Goal: Task Accomplishment & Management: Manage account settings

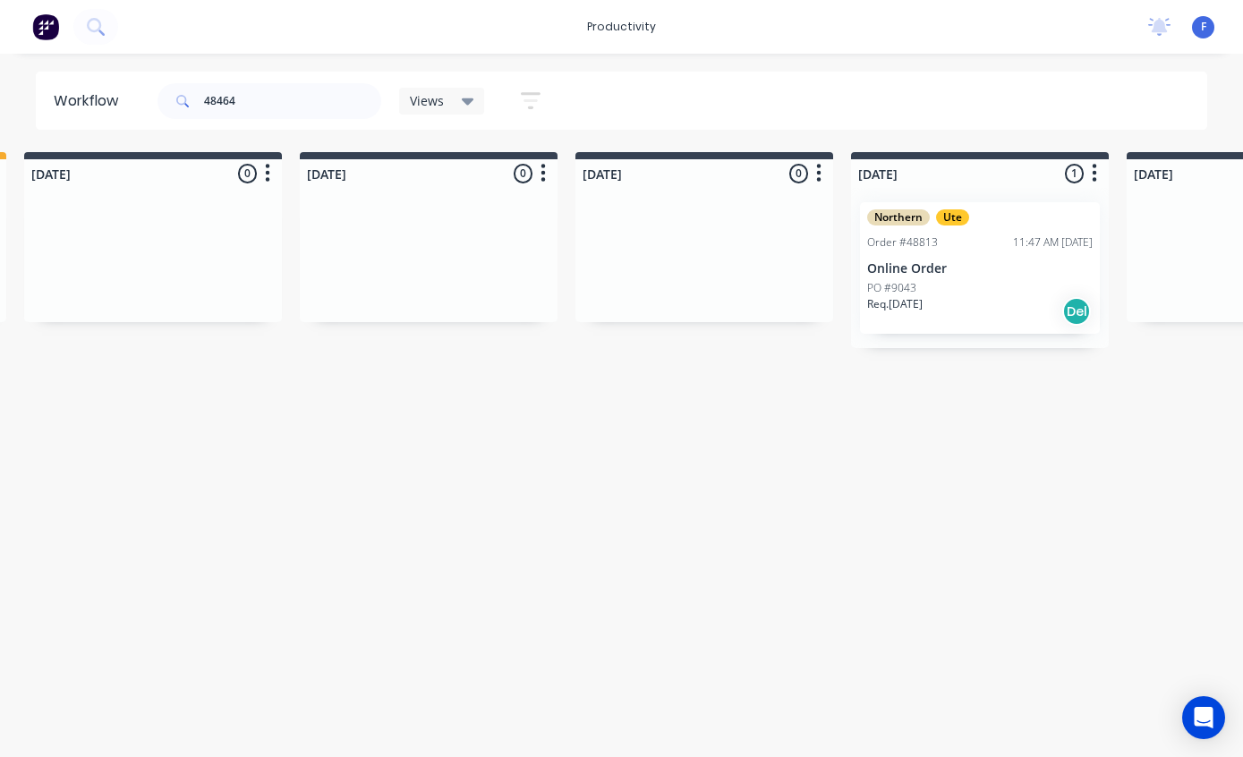
scroll to position [36, 0]
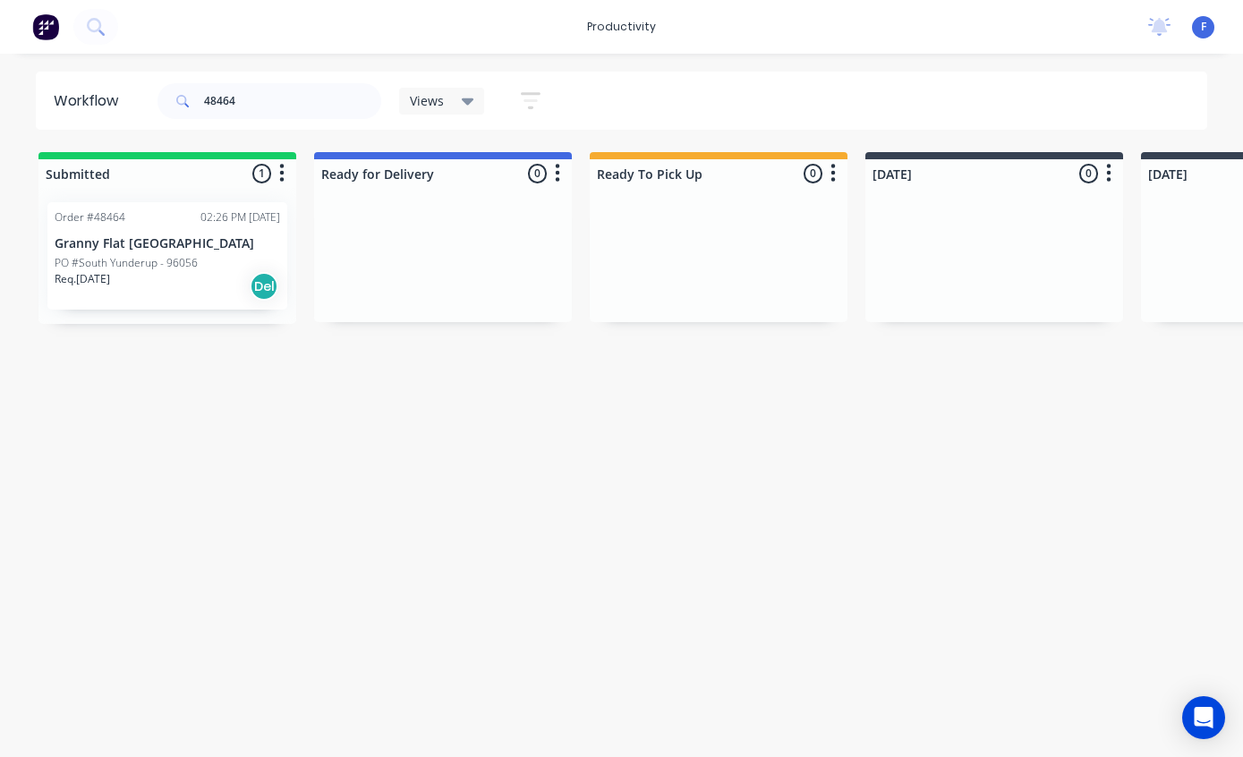
click at [133, 236] on p "Granny Flat [GEOGRAPHIC_DATA]" at bounding box center [167, 243] width 225 height 15
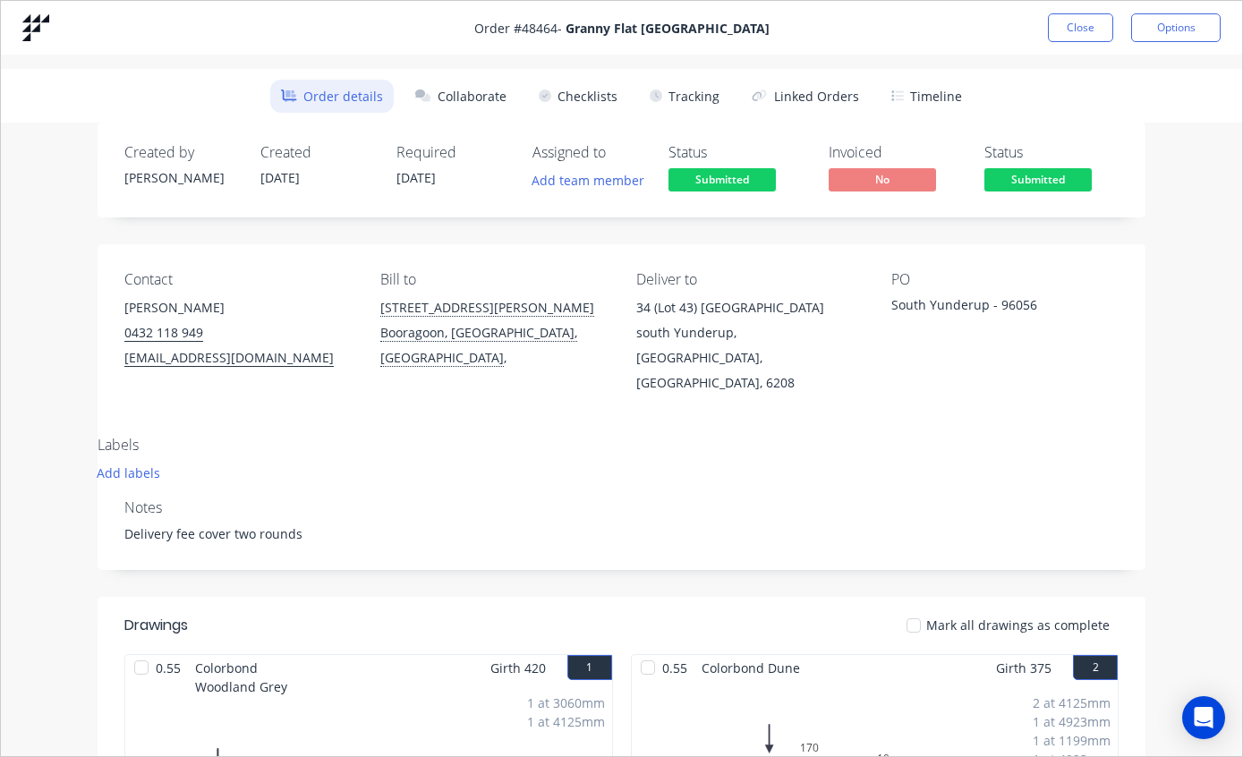
click at [693, 95] on button "Tracking" at bounding box center [684, 96] width 91 height 33
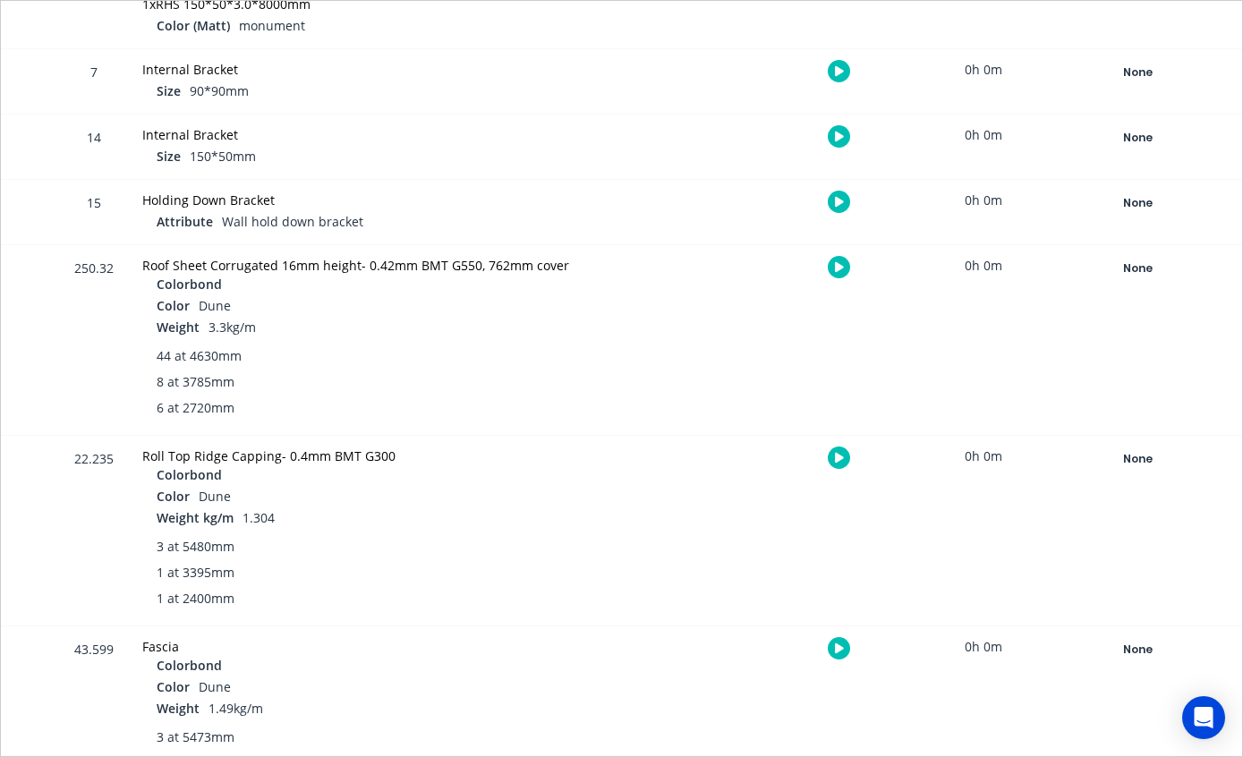
scroll to position [2042, 0]
click at [1136, 267] on div "None" at bounding box center [1137, 267] width 129 height 23
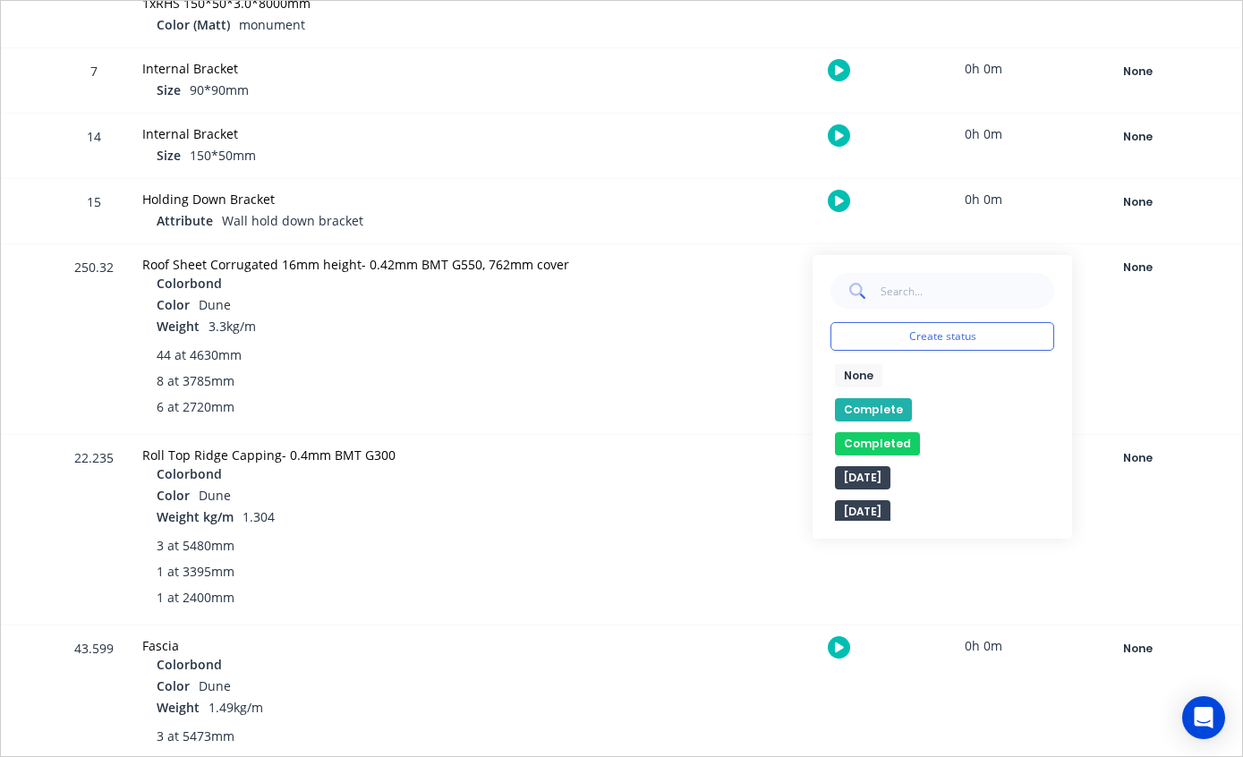
click at [858, 410] on button "Complete" at bounding box center [873, 409] width 77 height 23
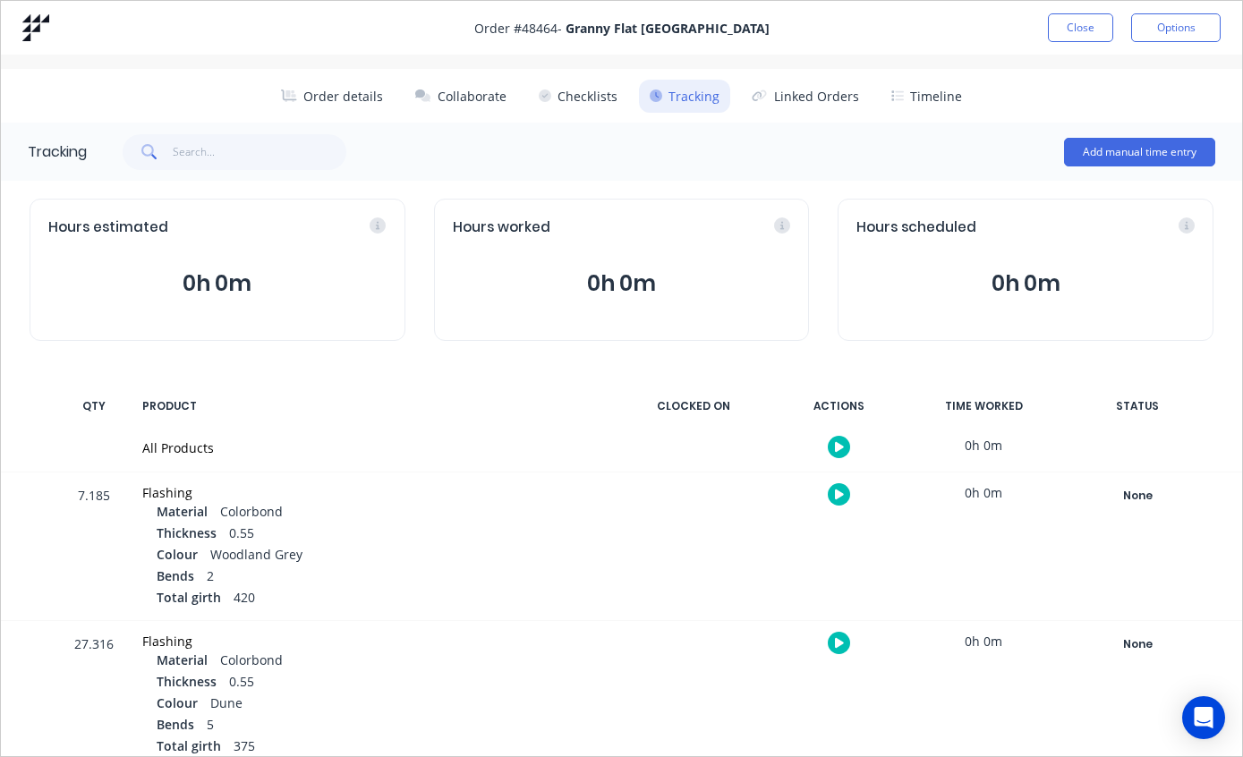
scroll to position [0, 0]
click at [1074, 23] on button "Close" at bounding box center [1080, 27] width 65 height 29
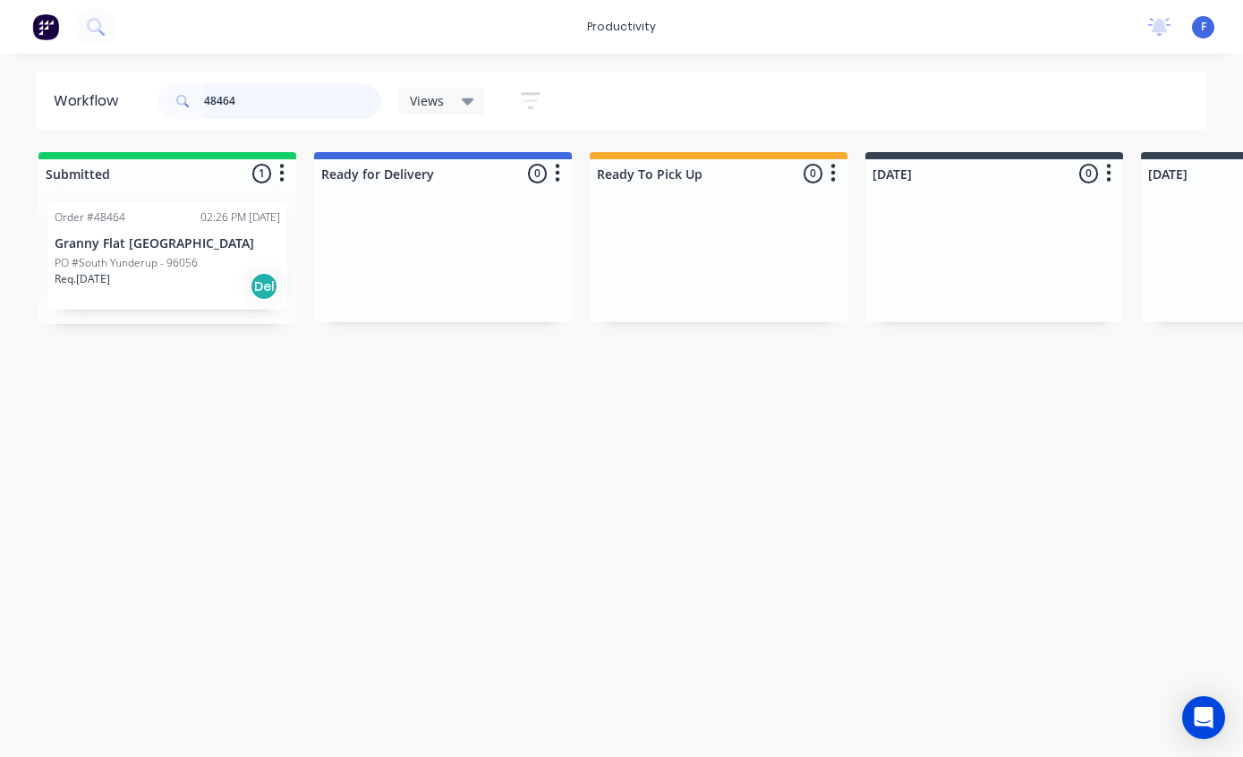
click at [317, 97] on input "48464" at bounding box center [292, 101] width 177 height 36
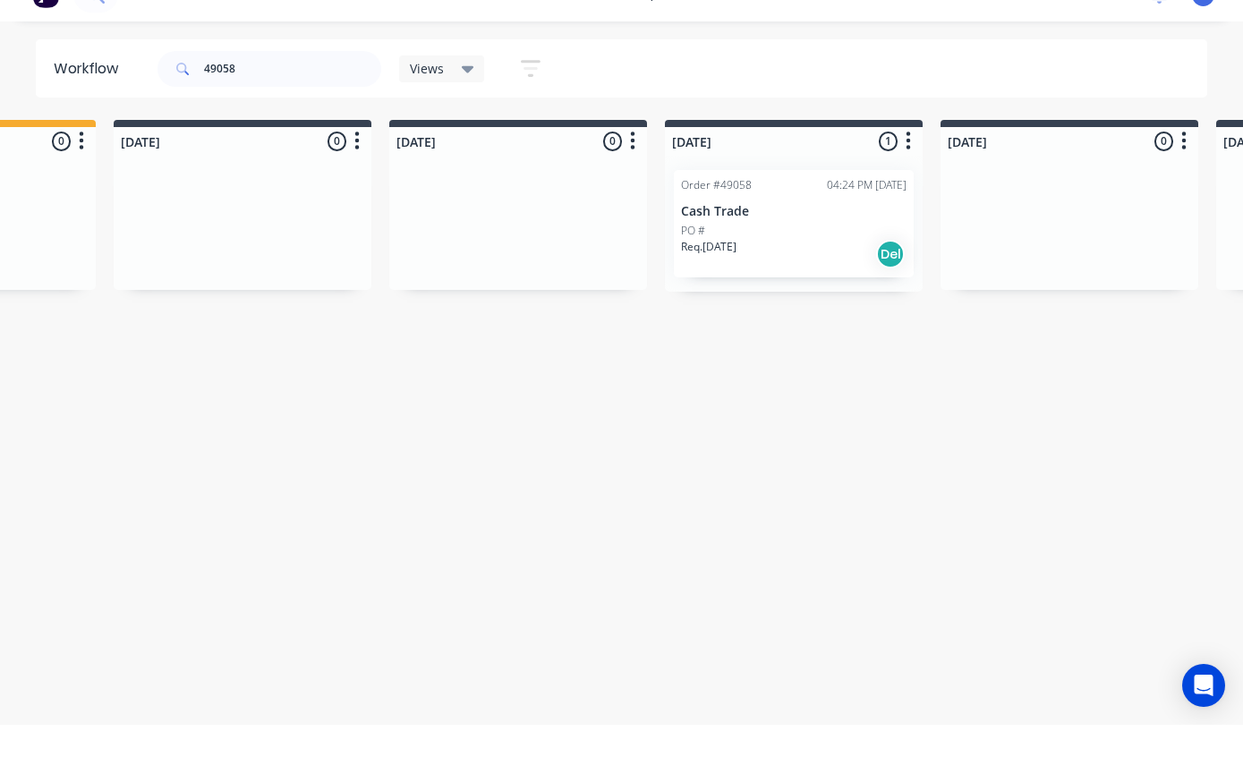
click at [783, 236] on p "Cash Trade" at bounding box center [793, 243] width 225 height 15
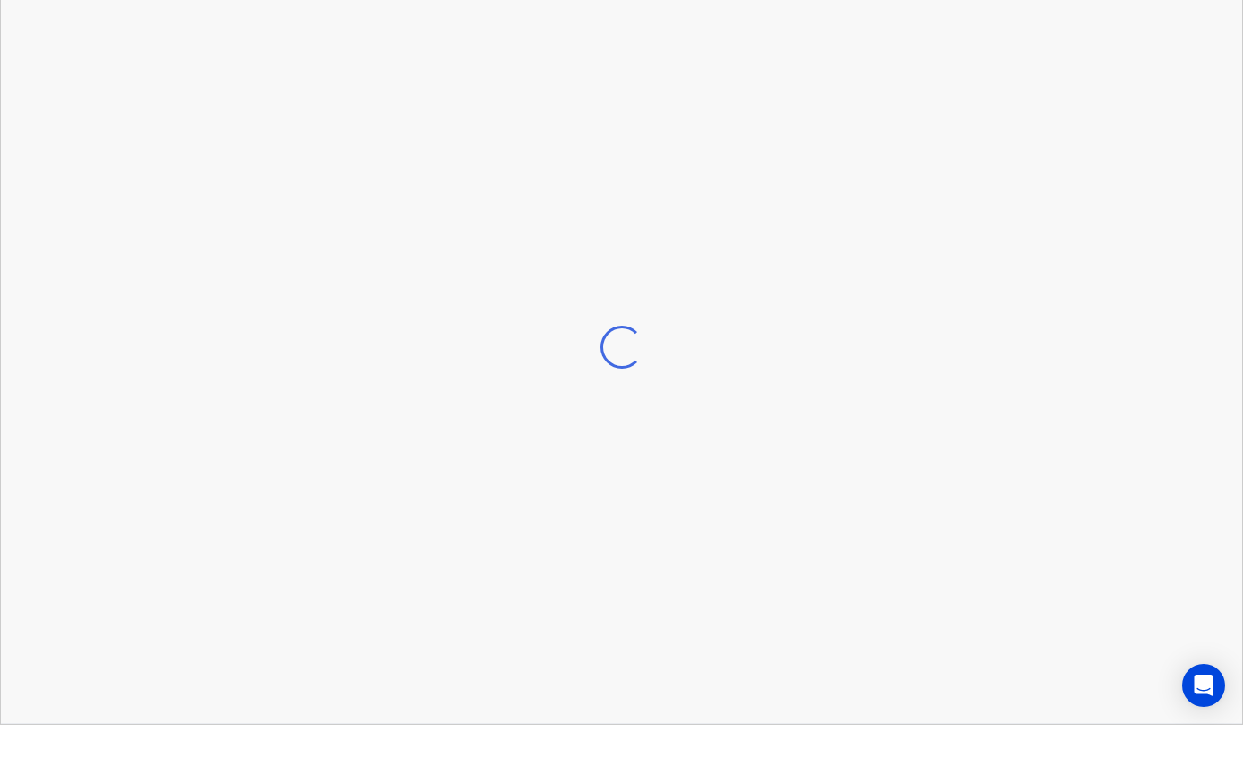
scroll to position [36, 752]
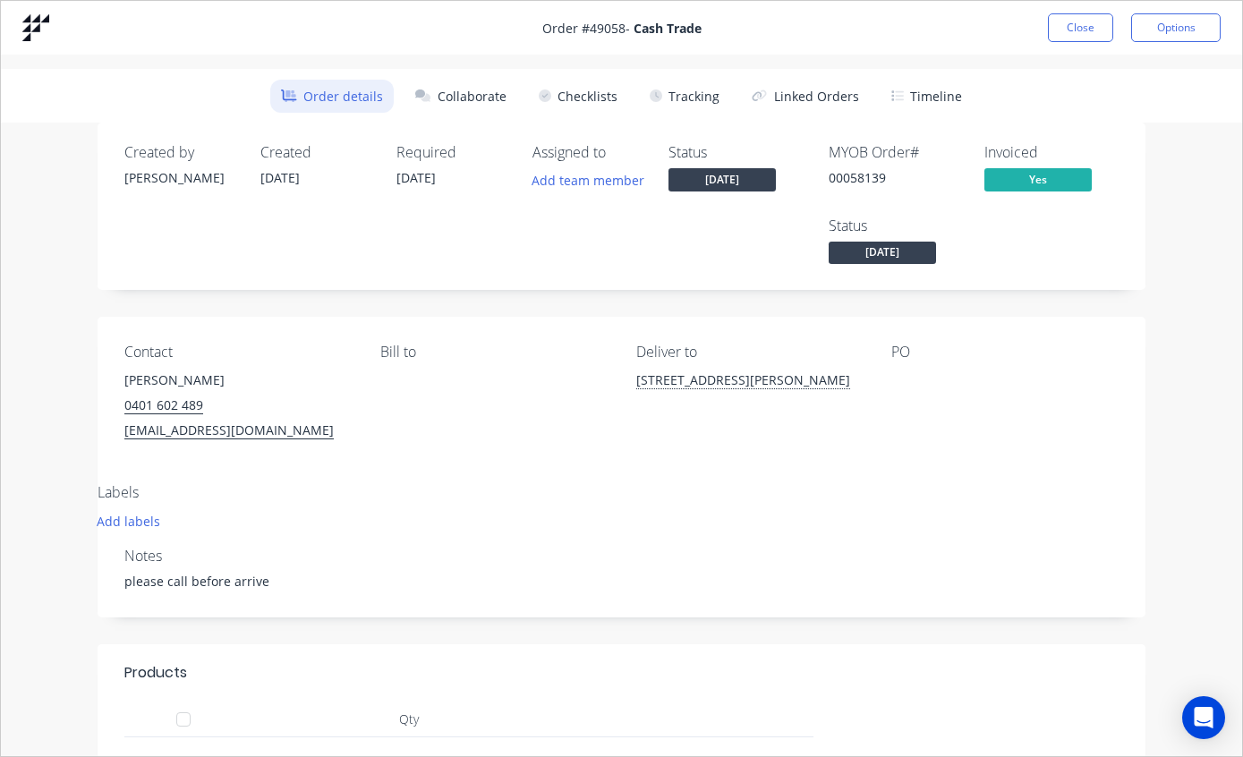
click at [695, 86] on button "Tracking" at bounding box center [684, 96] width 91 height 33
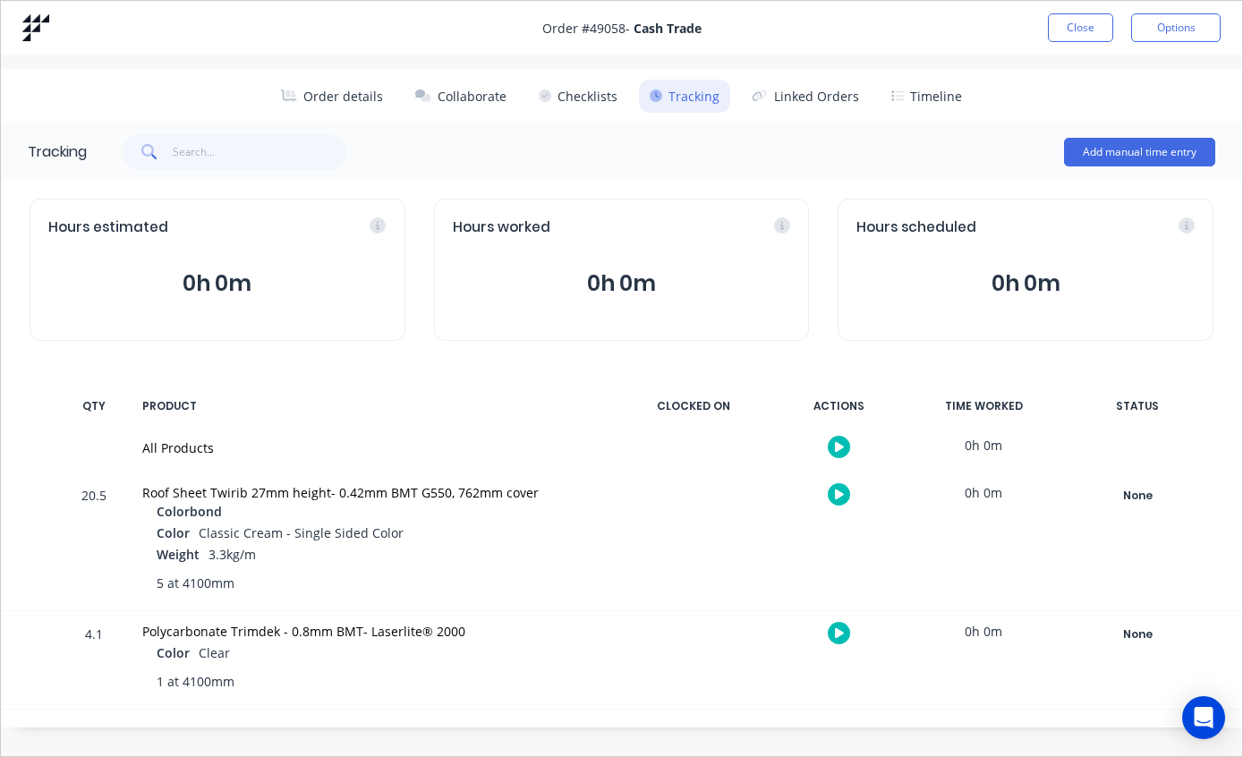
click at [1138, 494] on div "None" at bounding box center [1137, 495] width 129 height 23
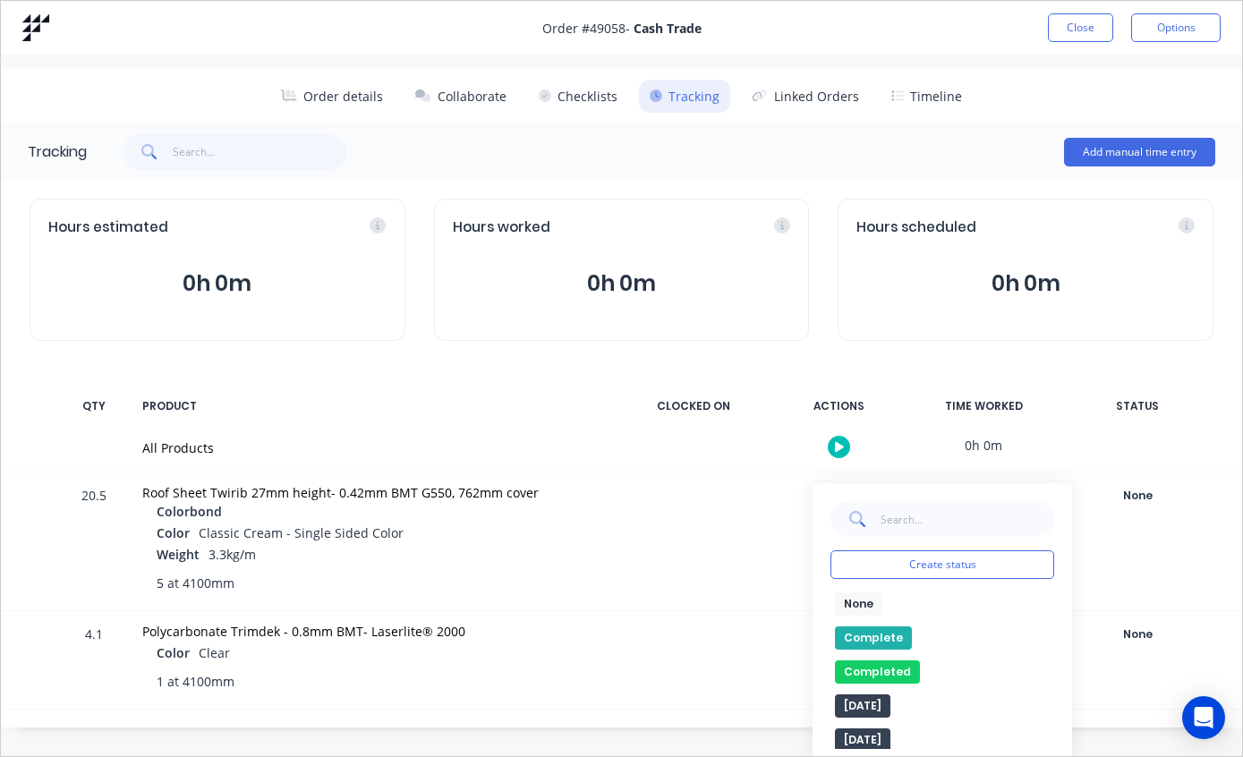
click at [886, 631] on button "Complete" at bounding box center [873, 637] width 77 height 23
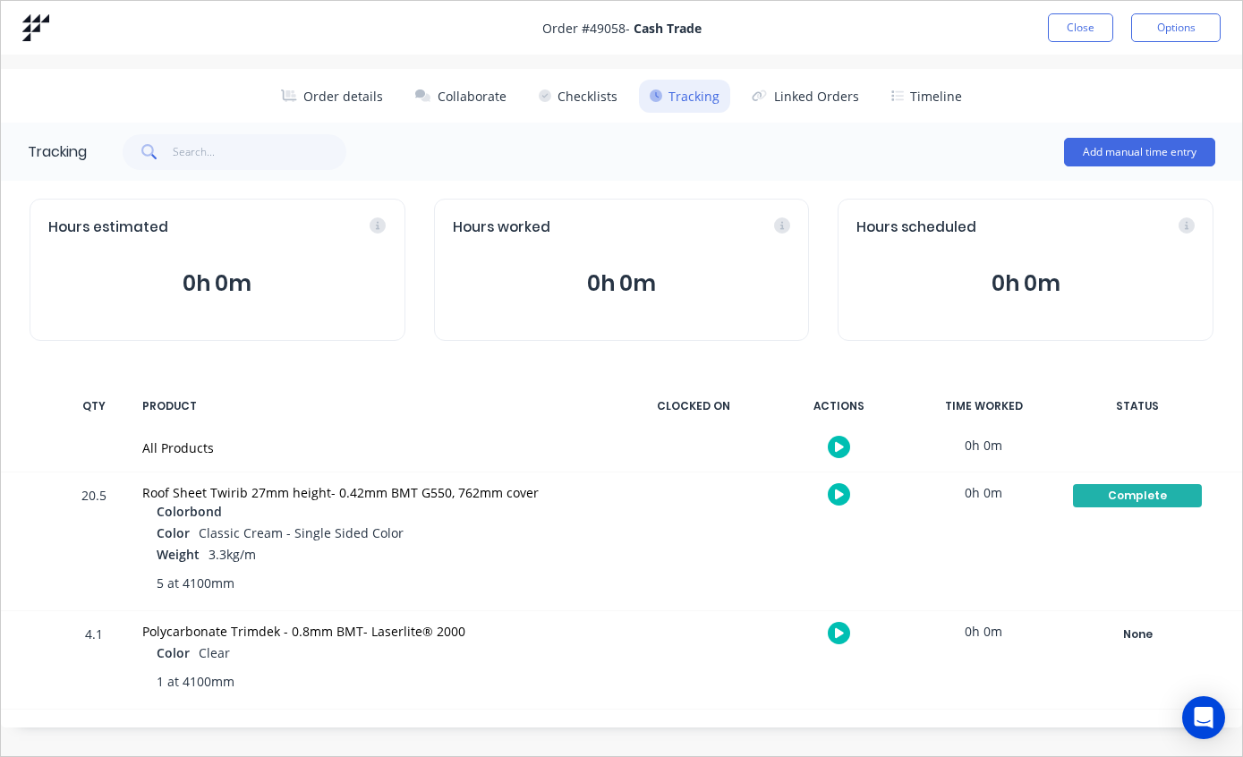
click at [1077, 34] on button "Close" at bounding box center [1080, 27] width 65 height 29
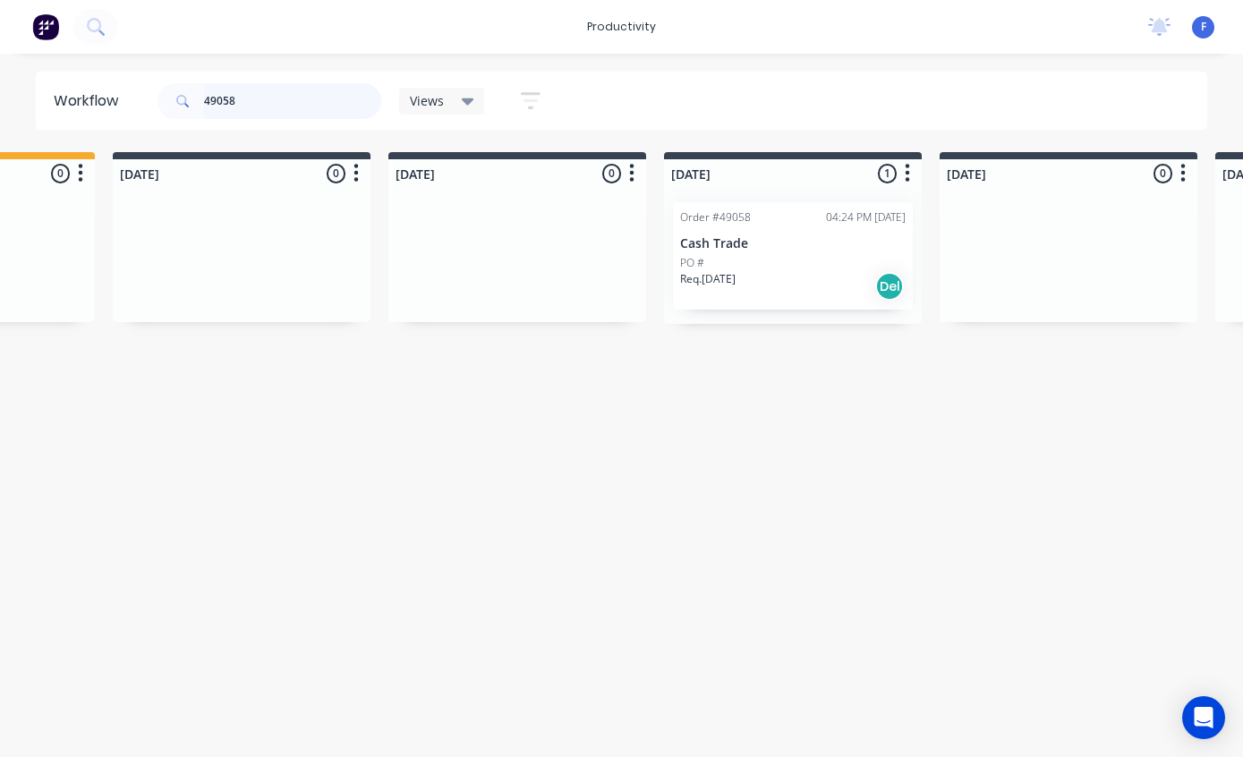
click at [320, 113] on input "49058" at bounding box center [292, 101] width 177 height 36
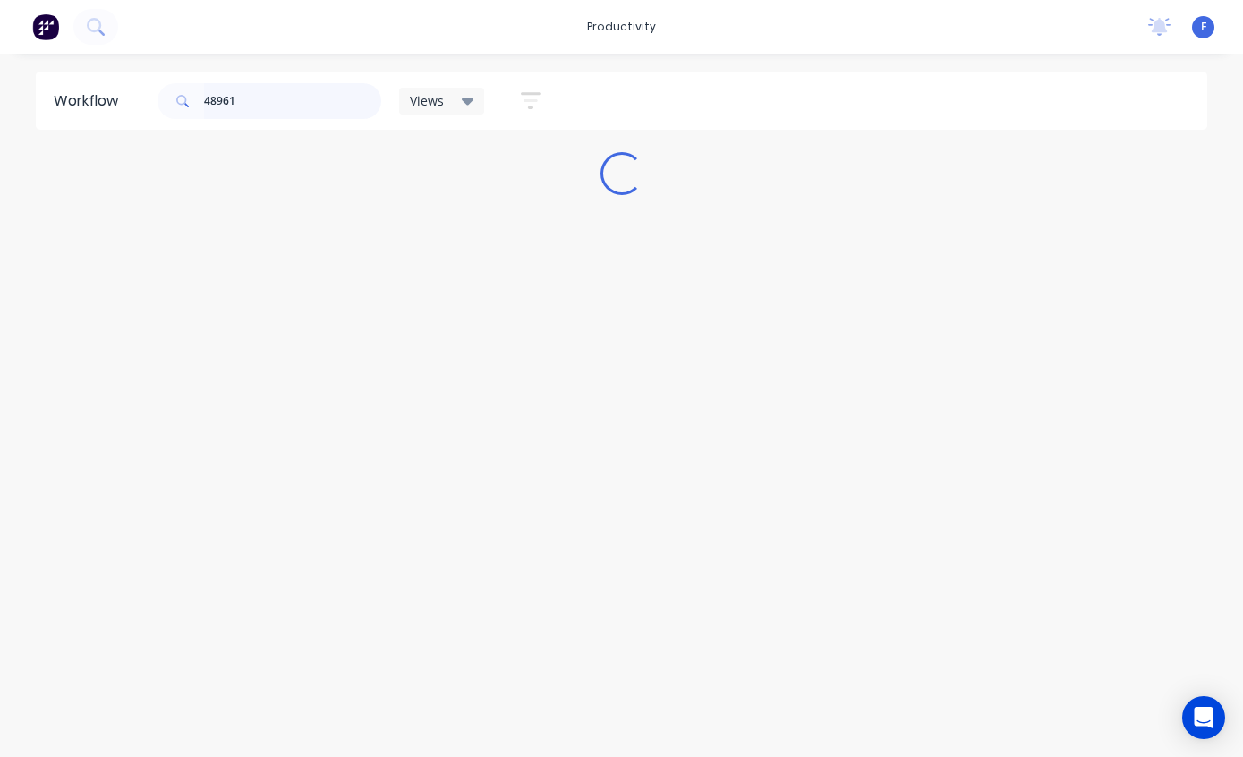
scroll to position [36, 0]
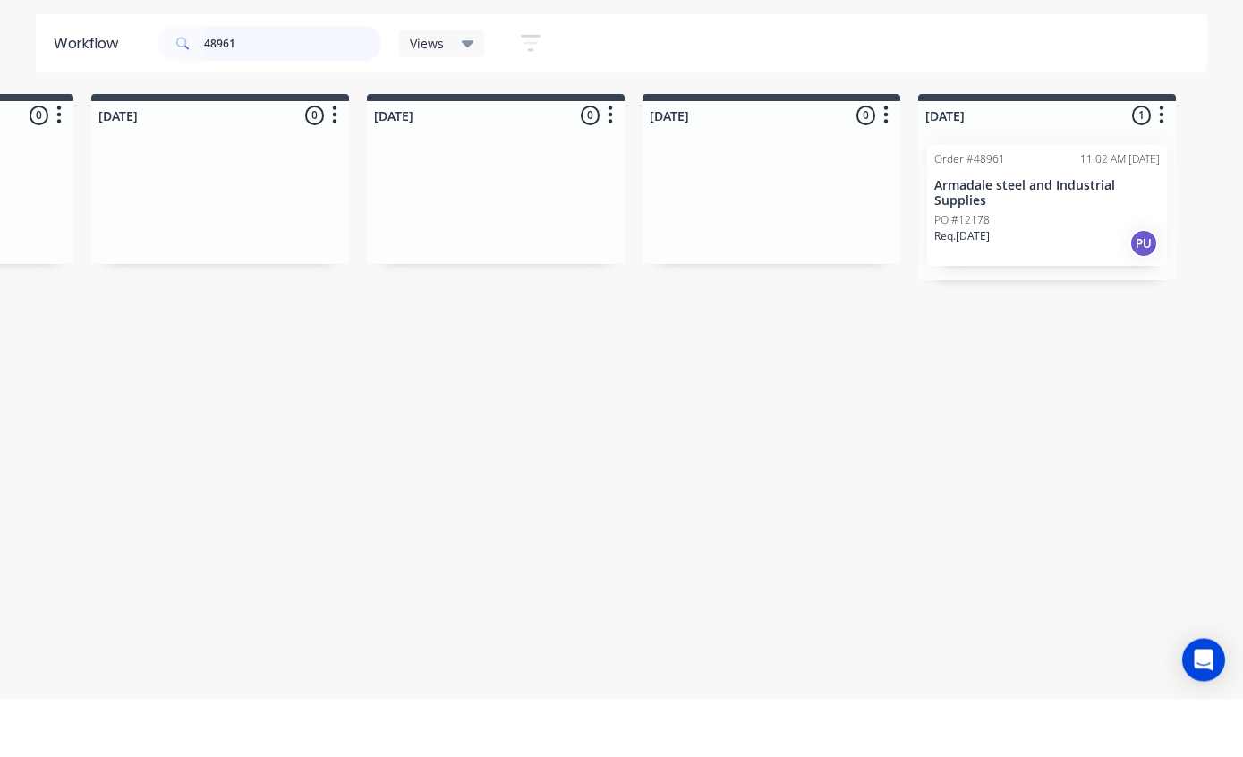
type input "48961"
click at [1030, 236] on p "Armadale steel and Industrial Supplies" at bounding box center [1046, 251] width 225 height 30
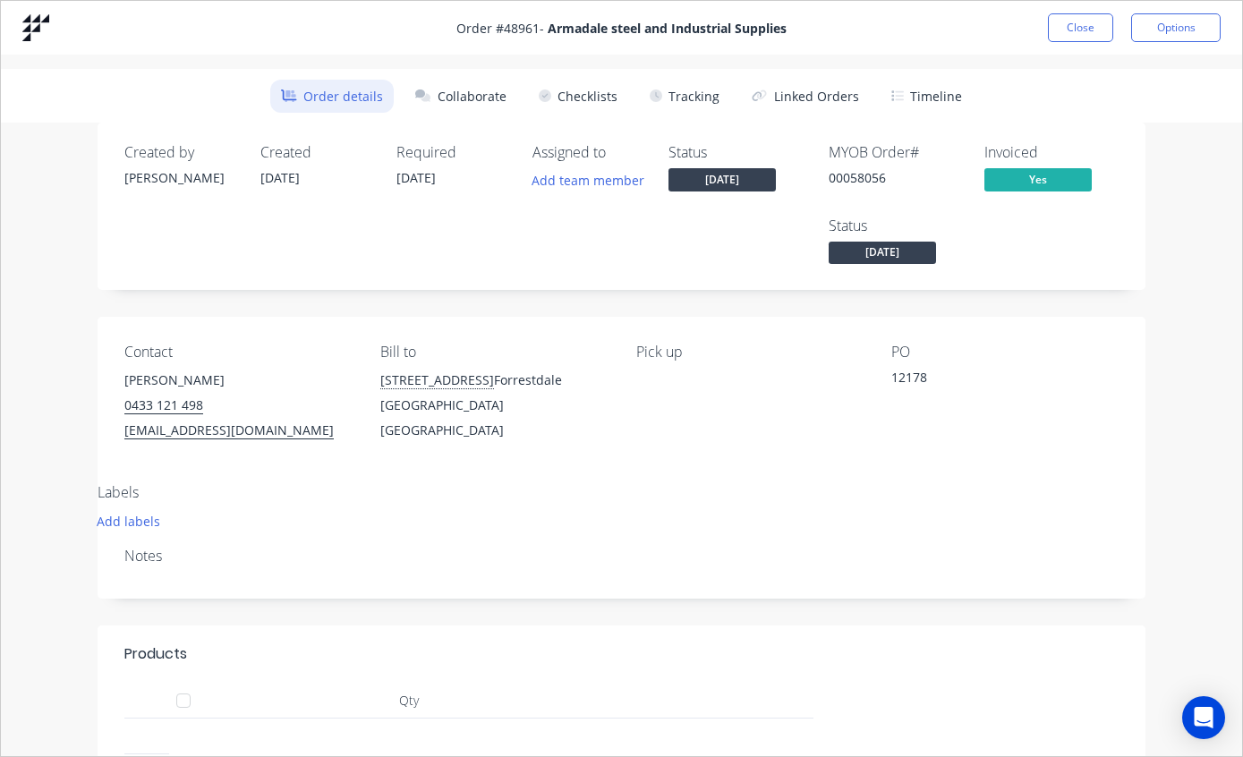
click at [689, 81] on button "Tracking" at bounding box center [684, 96] width 91 height 33
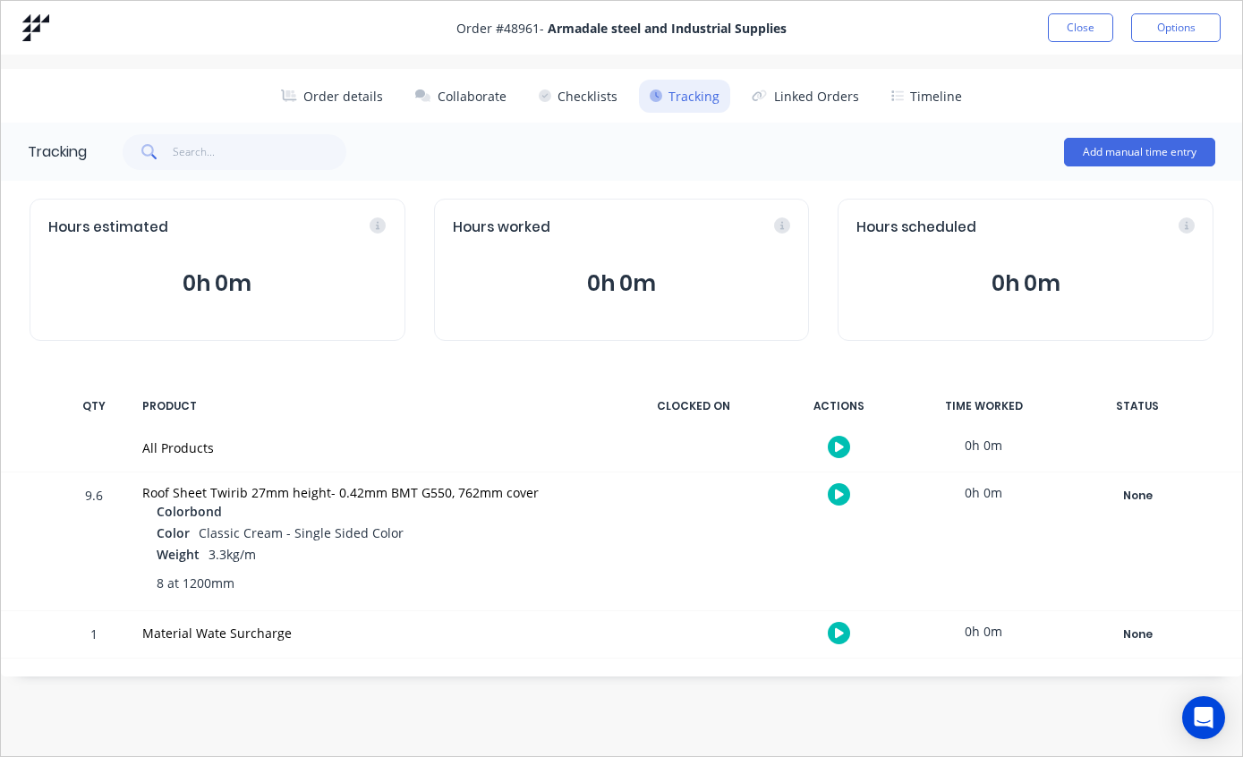
click at [1129, 493] on div "None" at bounding box center [1137, 495] width 129 height 23
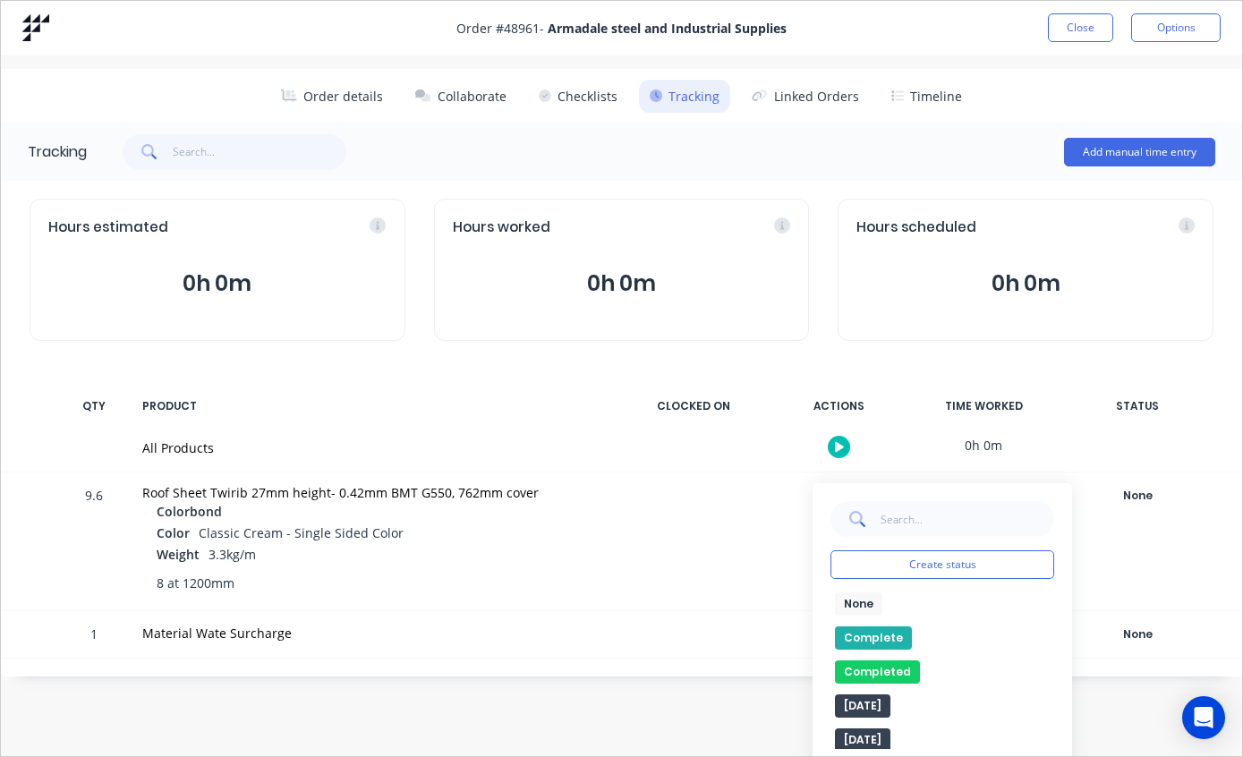
click at [874, 636] on button "Complete" at bounding box center [873, 637] width 77 height 23
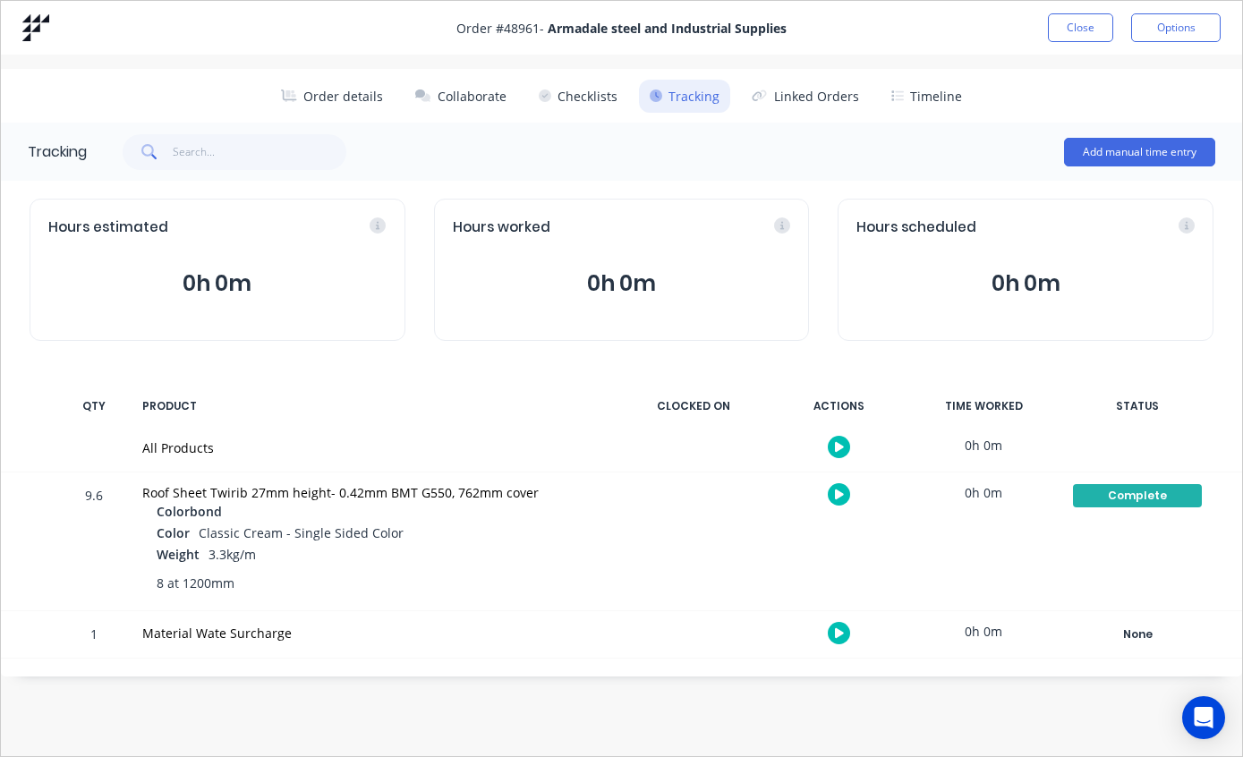
click at [1076, 36] on button "Close" at bounding box center [1080, 27] width 65 height 29
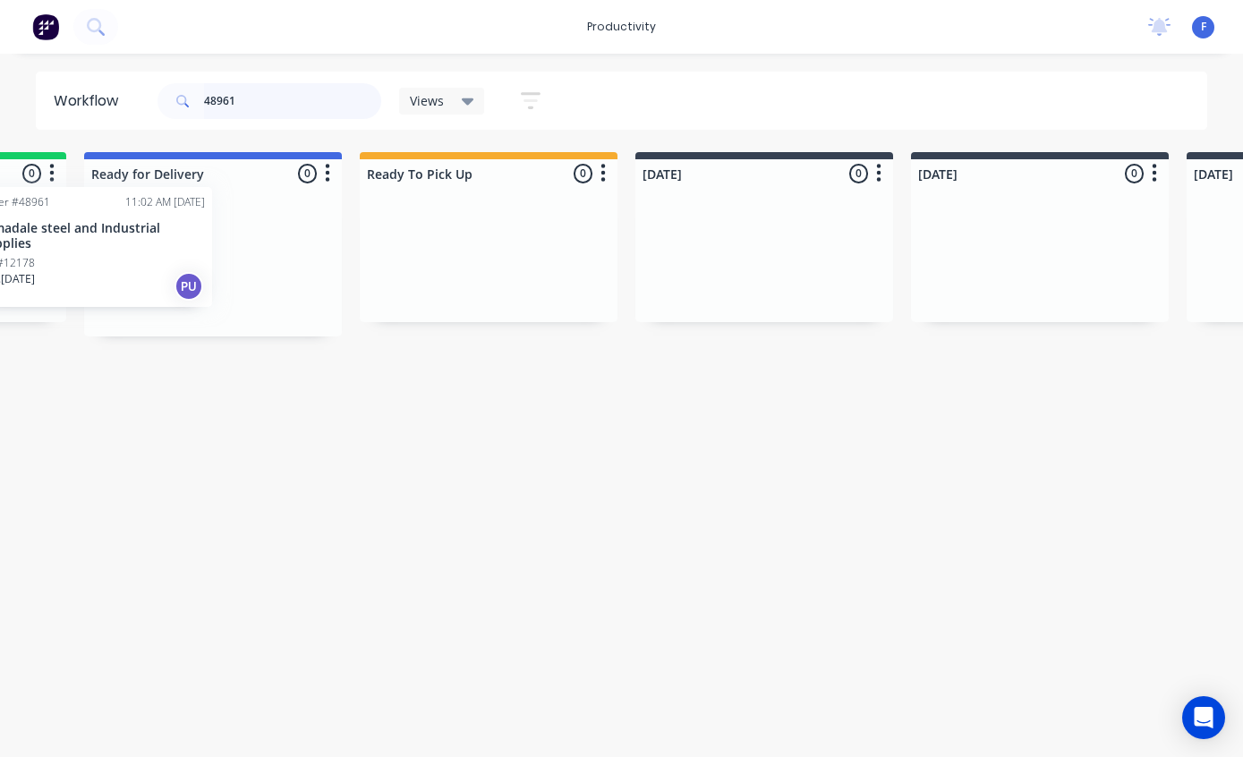
scroll to position [36, 228]
